Goal: Task Accomplishment & Management: Complete application form

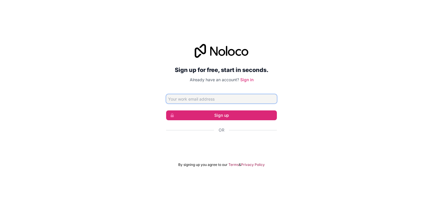
click at [231, 98] on input "Email address" at bounding box center [221, 98] width 111 height 9
paste input "[EMAIL_ADDRESS][DOMAIN_NAME]"
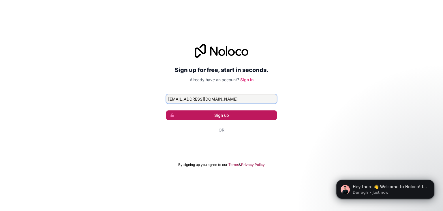
type input "[EMAIL_ADDRESS][DOMAIN_NAME]"
click at [226, 115] on button "Sign up" at bounding box center [221, 115] width 111 height 10
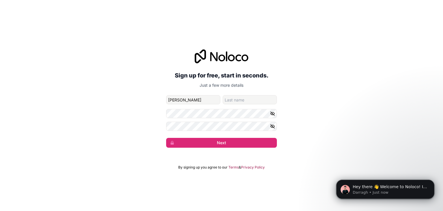
type input "[PERSON_NAME]"
click at [227, 102] on input "family-name" at bounding box center [250, 99] width 54 height 9
type input "Cena"
click at [270, 115] on icon "button" at bounding box center [272, 113] width 5 height 5
click at [253, 146] on button "Next" at bounding box center [221, 143] width 111 height 10
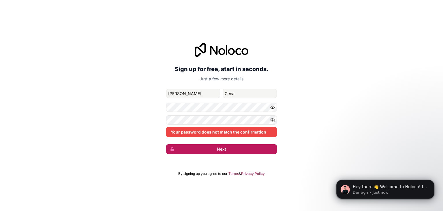
click at [253, 146] on button "Next" at bounding box center [221, 149] width 111 height 10
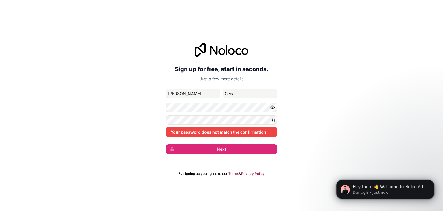
click at [272, 120] on icon "button" at bounding box center [272, 119] width 5 height 5
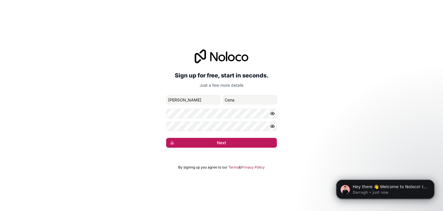
click at [233, 143] on button "Next" at bounding box center [221, 143] width 111 height 10
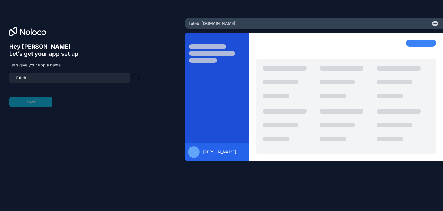
type input "futebr-team"
click at [40, 104] on button "Next" at bounding box center [30, 102] width 43 height 10
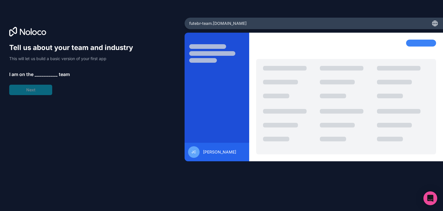
click at [39, 77] on span "__________" at bounding box center [46, 74] width 23 height 7
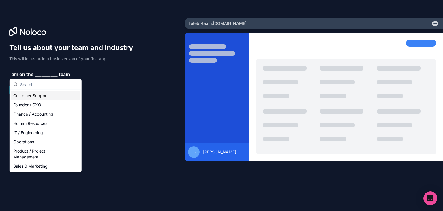
click at [43, 98] on div "Customer Support" at bounding box center [45, 95] width 69 height 9
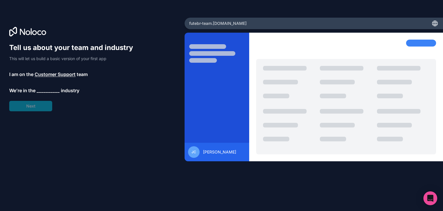
click at [50, 88] on span "__________" at bounding box center [48, 90] width 23 height 7
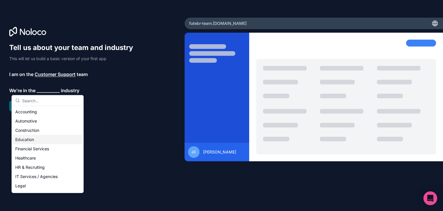
click at [38, 138] on div "Education" at bounding box center [47, 139] width 69 height 9
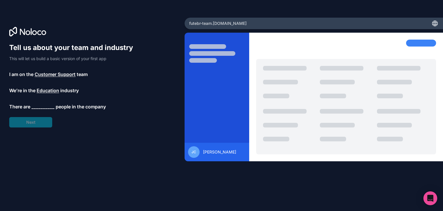
click at [37, 108] on span "__________" at bounding box center [42, 106] width 23 height 7
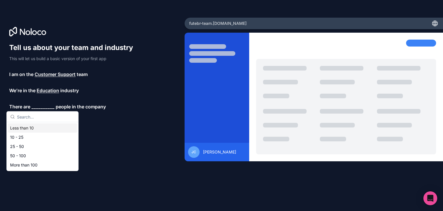
click at [32, 125] on div "Less than 10" at bounding box center [42, 127] width 69 height 9
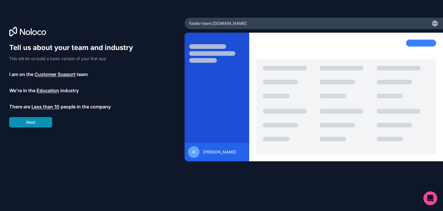
click at [31, 123] on button "Next" at bounding box center [30, 122] width 43 height 10
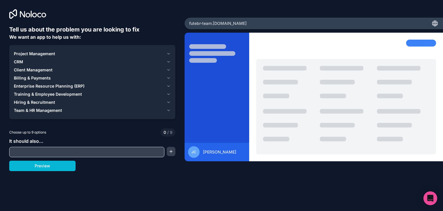
click at [32, 148] on input "text" at bounding box center [87, 152] width 152 height 8
click at [31, 53] on span "Project Management" at bounding box center [34, 54] width 41 height 6
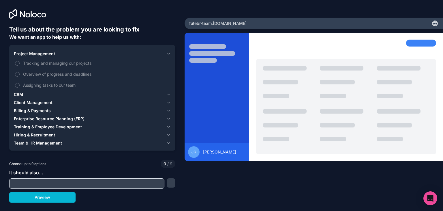
click at [27, 100] on span "Client Management" at bounding box center [33, 102] width 39 height 6
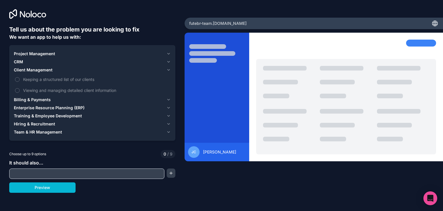
click at [27, 100] on span "Billing & Payments" at bounding box center [32, 100] width 37 height 6
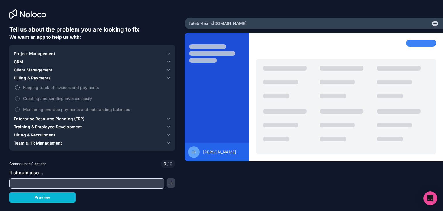
click at [18, 91] on label "Keeping track of invoices and payments" at bounding box center [92, 87] width 157 height 11
click at [18, 90] on button "Keeping track of invoices and payments" at bounding box center [17, 87] width 5 height 5
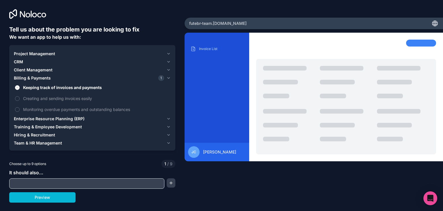
click at [22, 119] on span "Enterprise Resource Planning (ERP)" at bounding box center [49, 119] width 71 height 6
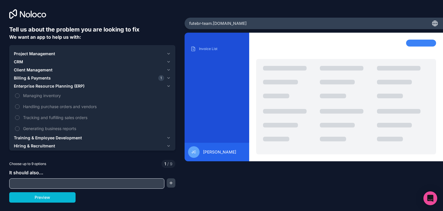
click at [36, 60] on div "CRM" at bounding box center [89, 62] width 150 height 6
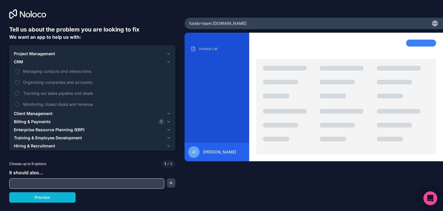
click at [13, 71] on div "Project Management CRM Managing contacts and interactions Organizing companies …" at bounding box center [92, 103] width 166 height 117
click at [16, 71] on button "Managing contacts and interactions" at bounding box center [17, 71] width 5 height 5
click at [18, 82] on button "Organizing companies and accounts" at bounding box center [17, 82] width 5 height 5
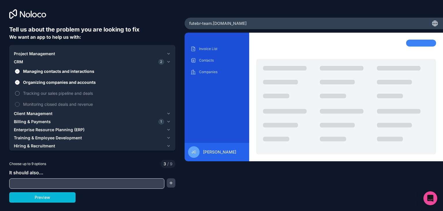
click at [18, 91] on label "Tracking our sales pipeline and deals" at bounding box center [92, 93] width 157 height 11
click at [18, 91] on button "Tracking our sales pipeline and deals" at bounding box center [17, 93] width 5 height 5
click at [17, 101] on label "Monitoring closed deals and revenue" at bounding box center [92, 104] width 157 height 11
click at [17, 102] on button "Monitoring closed deals and revenue" at bounding box center [17, 104] width 5 height 5
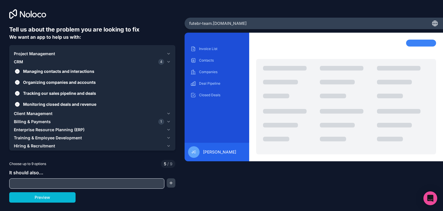
click at [350, 114] on div at bounding box center [346, 128] width 52 height 38
click at [211, 146] on div "[PERSON_NAME] [PERSON_NAME]" at bounding box center [217, 152] width 58 height 12
click at [53, 185] on input "text" at bounding box center [87, 183] width 152 height 8
click at [174, 180] on button "button" at bounding box center [171, 182] width 9 height 9
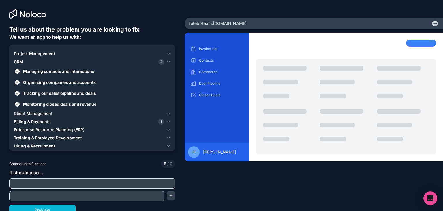
click at [112, 184] on input "text" at bounding box center [92, 183] width 163 height 8
type input "make app that manage enpenditure"
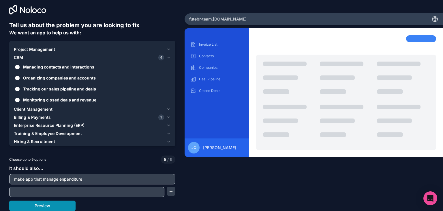
click at [58, 202] on button "Preview" at bounding box center [42, 205] width 66 height 10
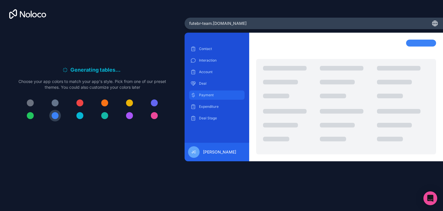
click at [216, 92] on div "Payment" at bounding box center [216, 94] width 55 height 9
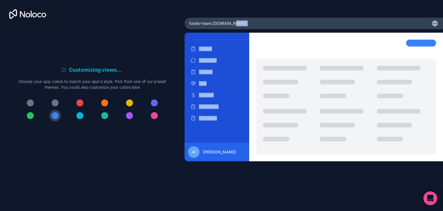
drag, startPoint x: 242, startPoint y: 33, endPoint x: 317, endPoint y: 22, distance: 75.2
click at [317, 22] on div "futebr-team .[DOMAIN_NAME] Contact Interaction Account Deal Payment Expenditure…" at bounding box center [314, 105] width 258 height 175
click at [431, 21] on div "futebr-team .[DOMAIN_NAME]" at bounding box center [314, 24] width 258 height 12
